Goal: Transaction & Acquisition: Subscribe to service/newsletter

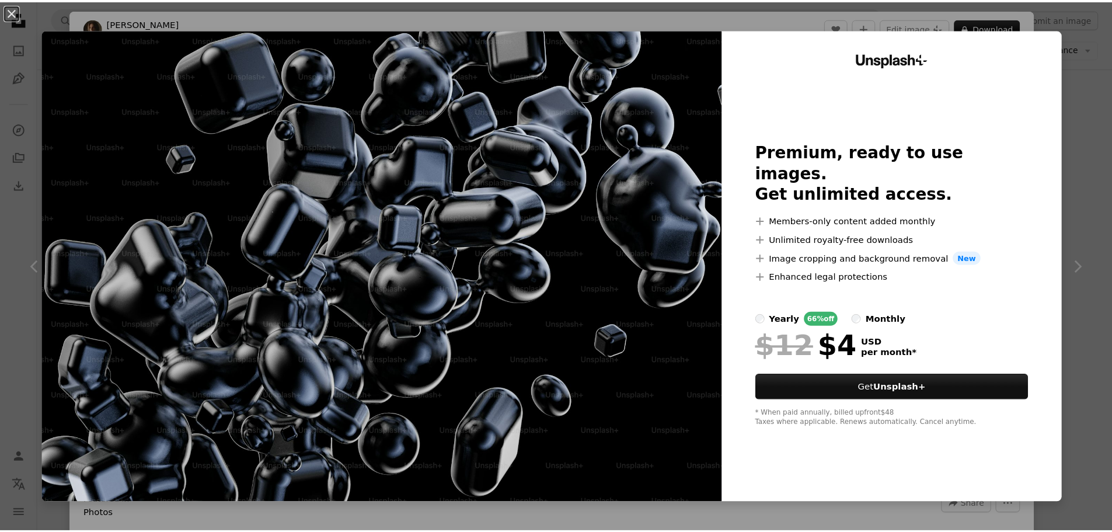
scroll to position [1054, 0]
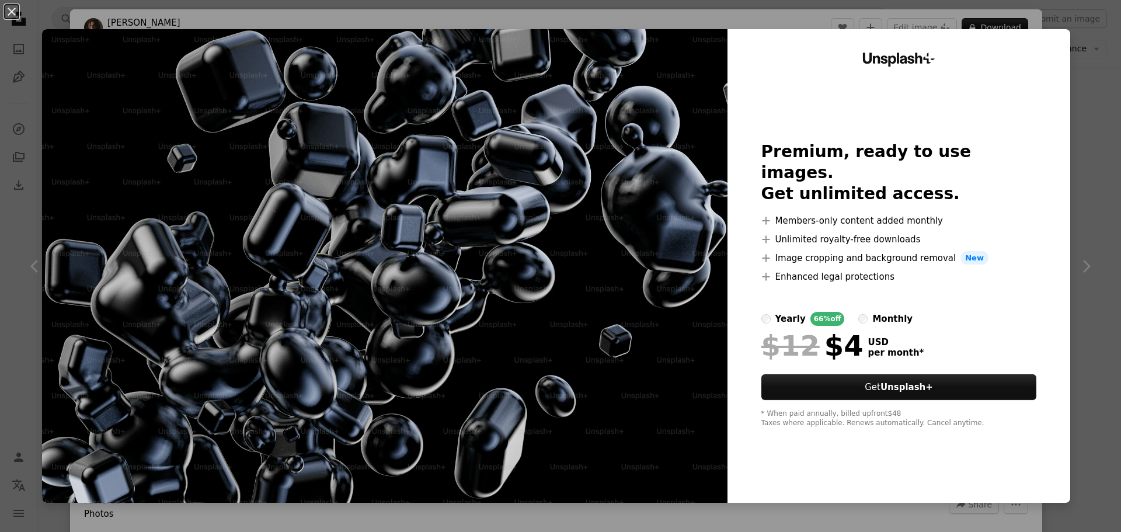
click at [858, 312] on label "monthly" at bounding box center [885, 319] width 54 height 14
click at [1074, 270] on div "An X shape Unsplash+ Premium, ready to use images. Get unlimited access. A plus…" at bounding box center [560, 266] width 1121 height 532
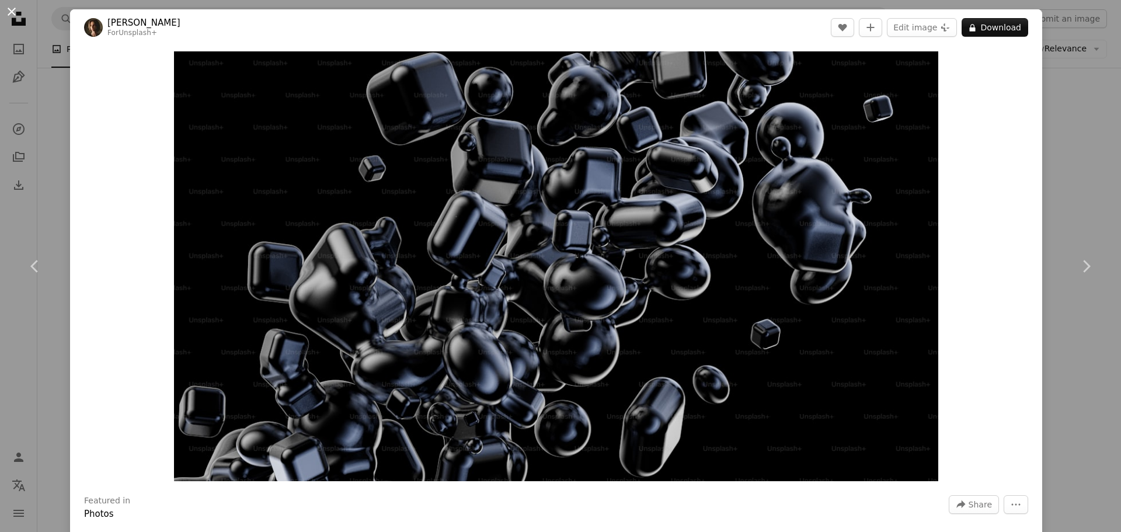
click at [10, 12] on button "An X shape" at bounding box center [12, 12] width 14 height 14
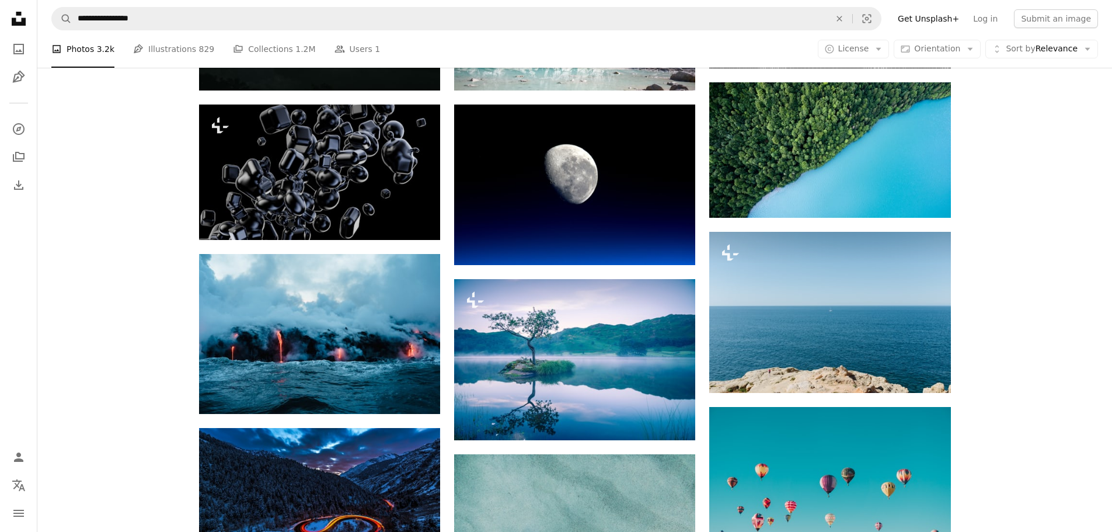
click at [22, 452] on icon "Person" at bounding box center [19, 457] width 14 height 14
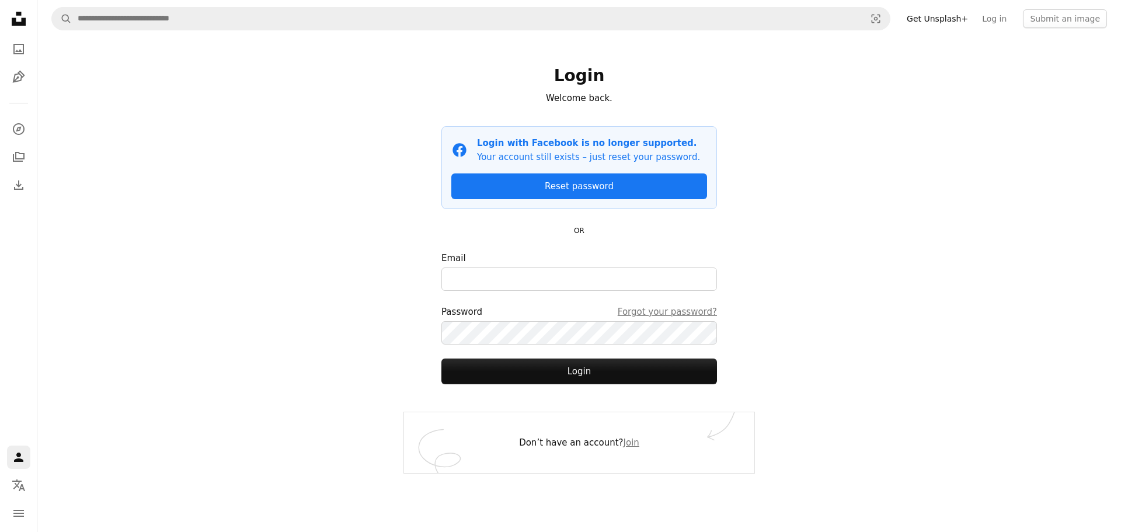
click at [932, 21] on link "Get Unsplash+" at bounding box center [937, 18] width 75 height 19
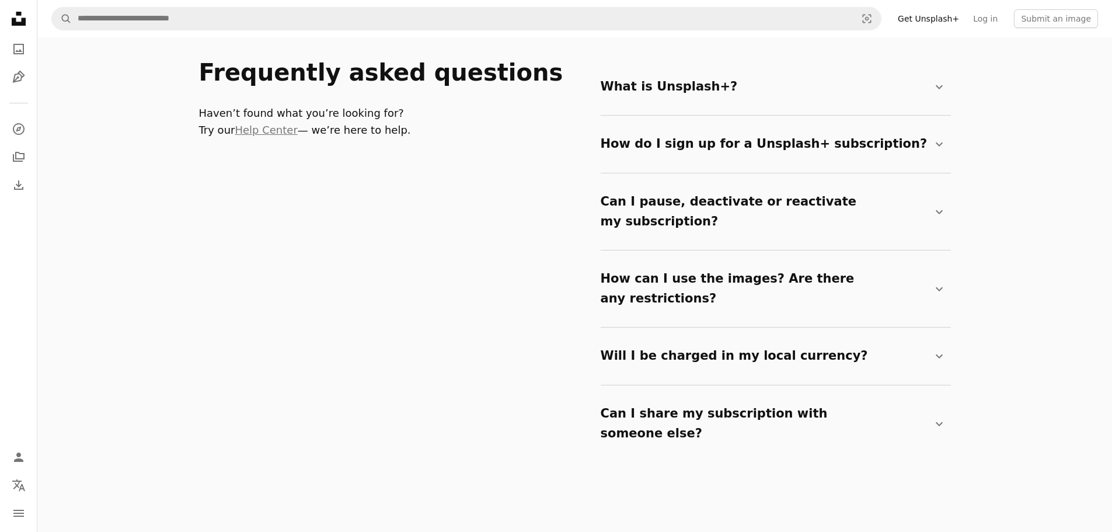
scroll to position [2323, 0]
